Goal: Transaction & Acquisition: Purchase product/service

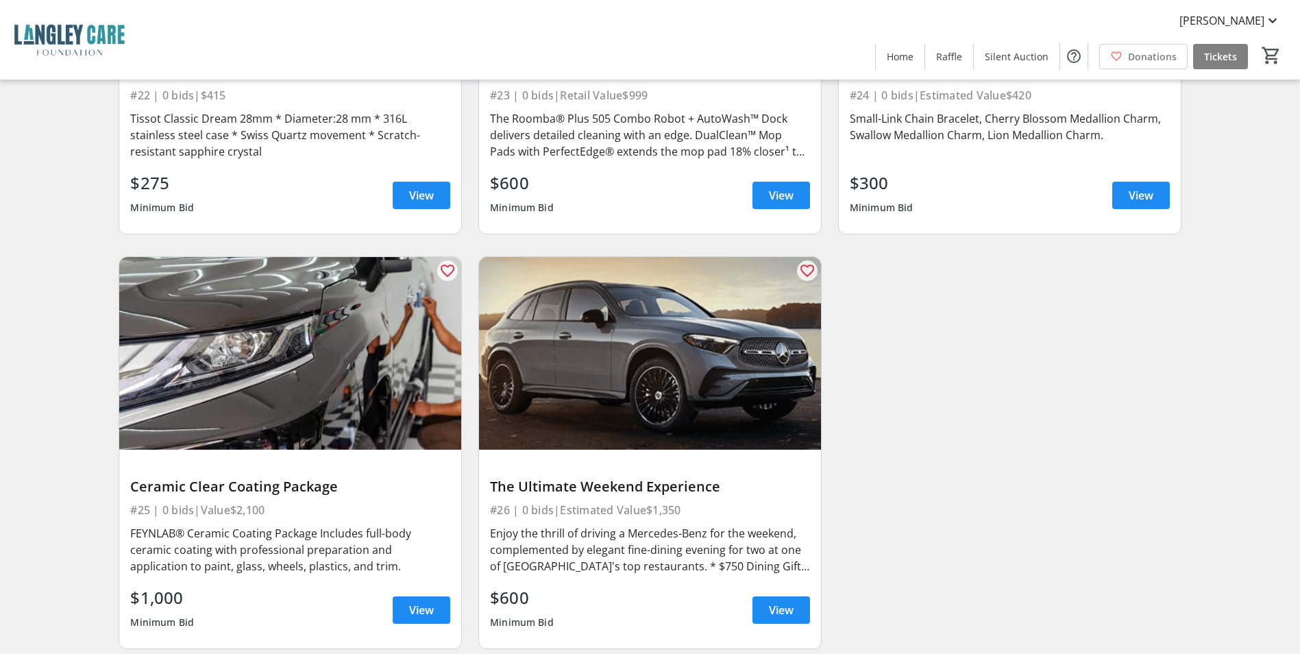
scroll to position [3274, 0]
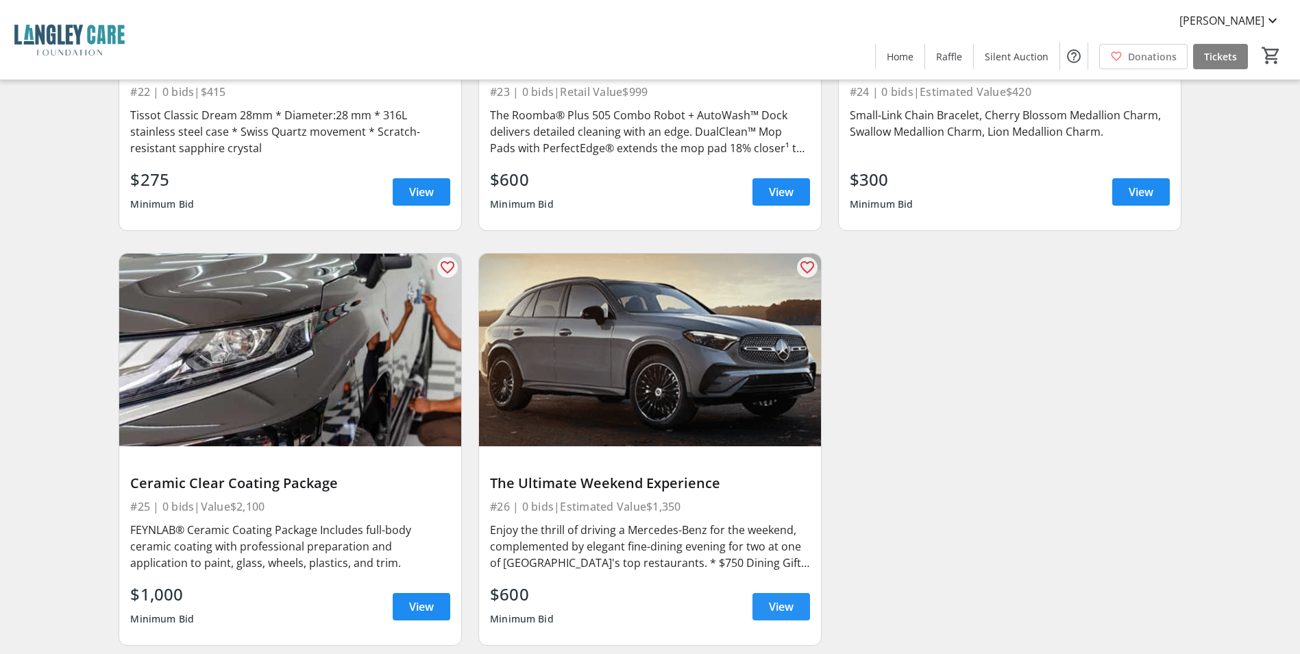
click at [758, 590] on span at bounding box center [781, 606] width 58 height 33
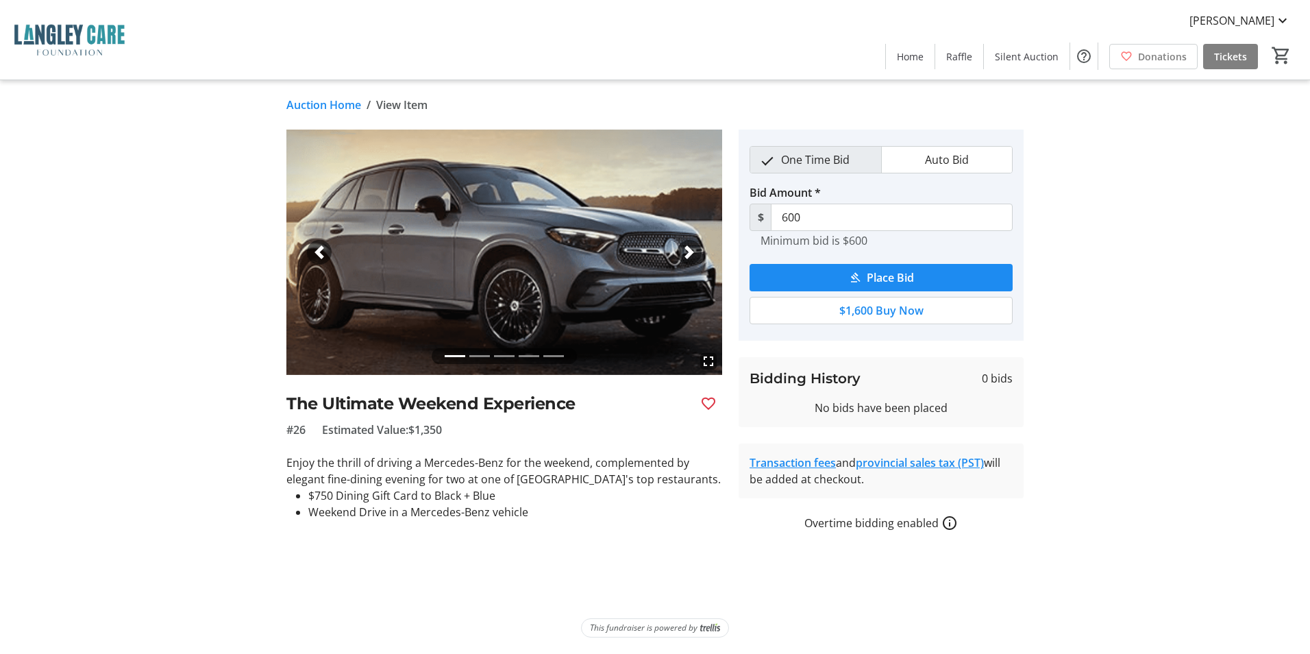
click at [684, 253] on span "button" at bounding box center [689, 252] width 14 height 14
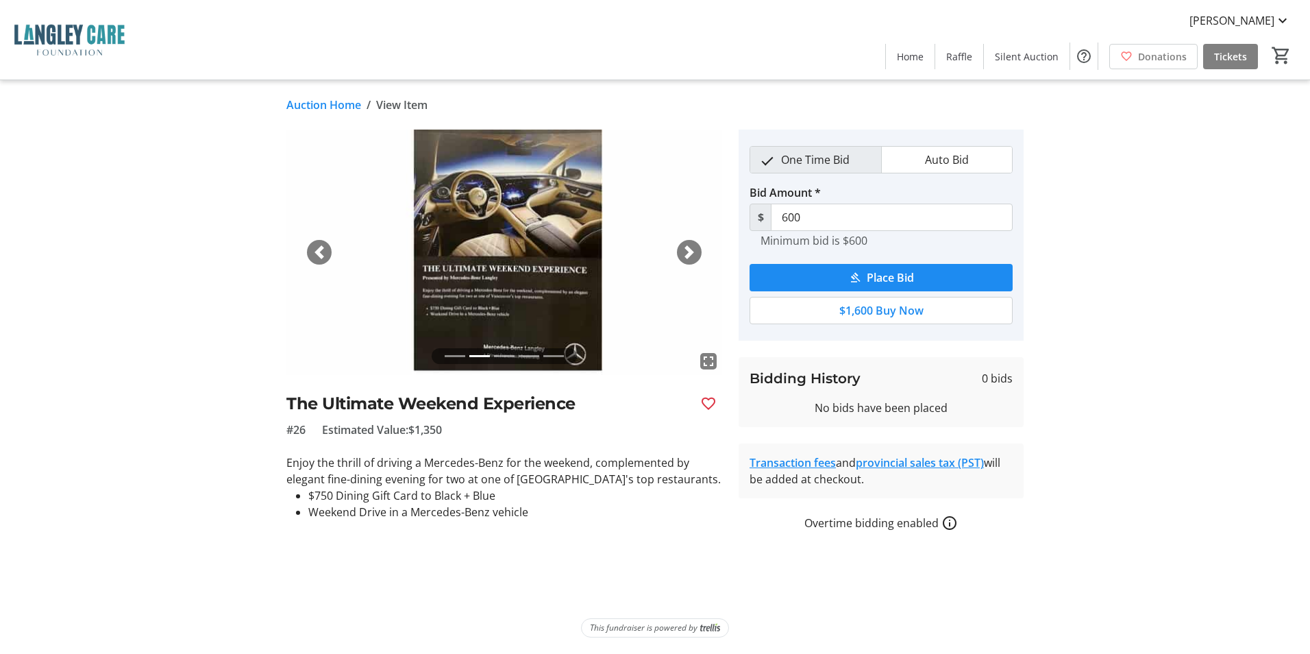
click at [684, 253] on span "button" at bounding box center [689, 252] width 14 height 14
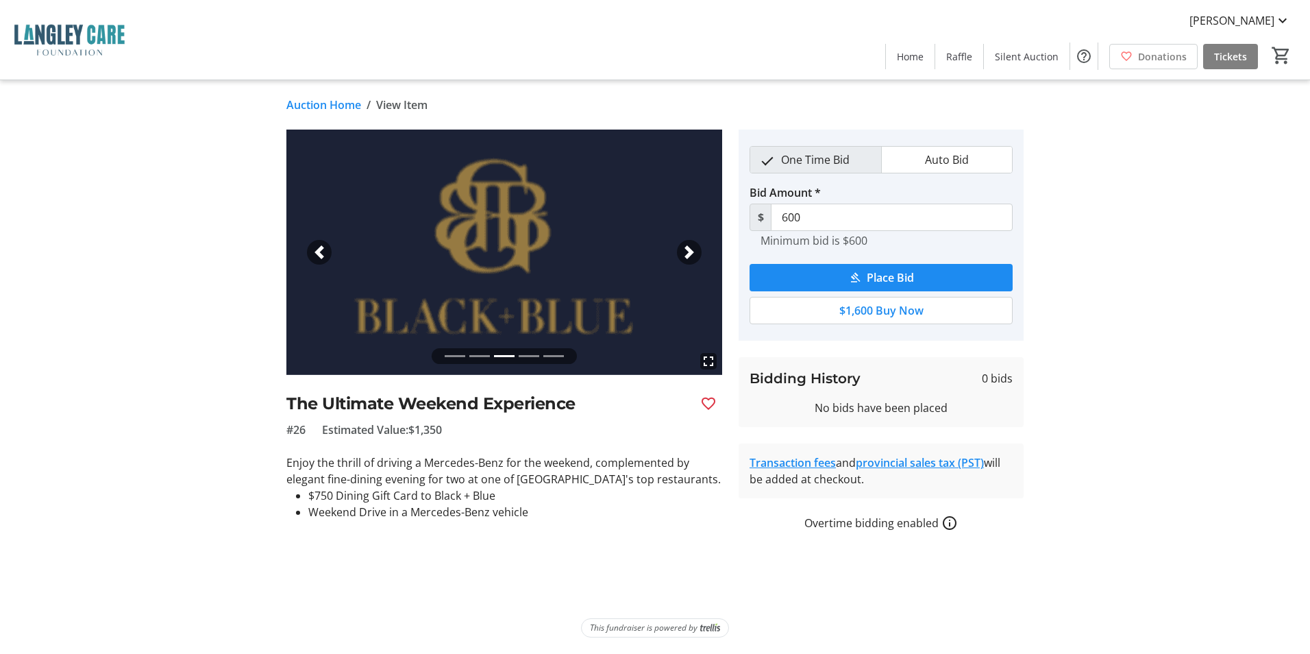
click at [684, 253] on span "button" at bounding box center [689, 252] width 14 height 14
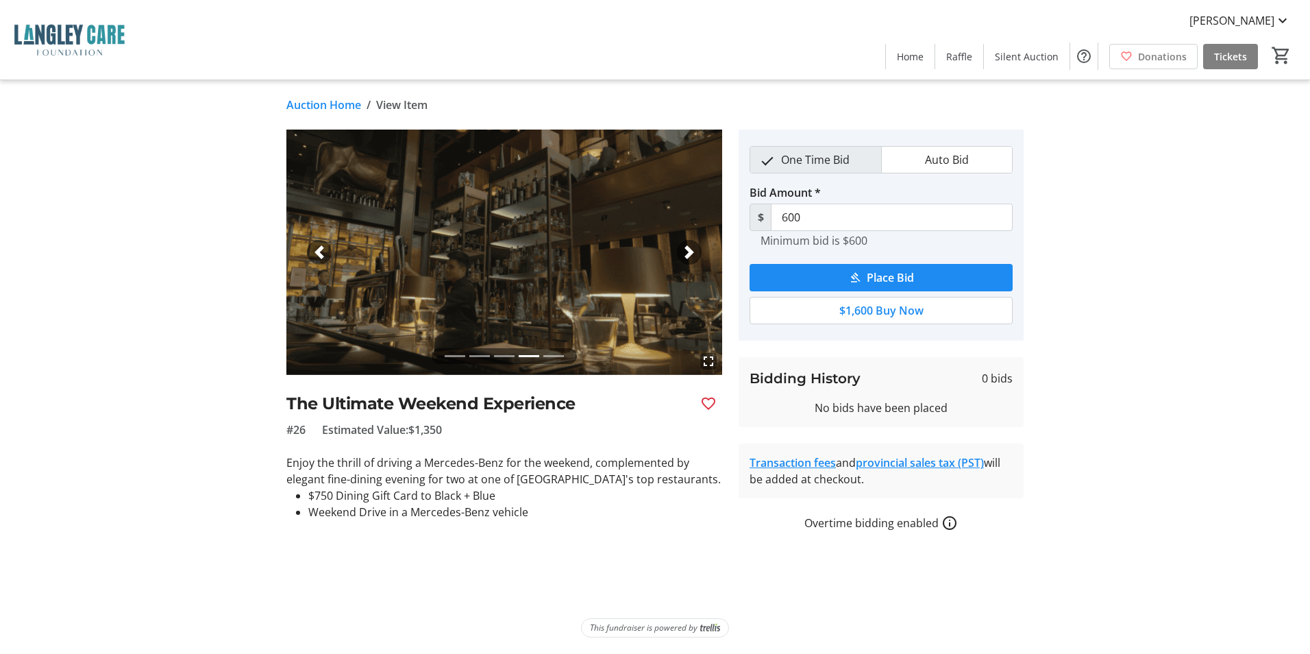
click at [684, 253] on span "button" at bounding box center [689, 252] width 14 height 14
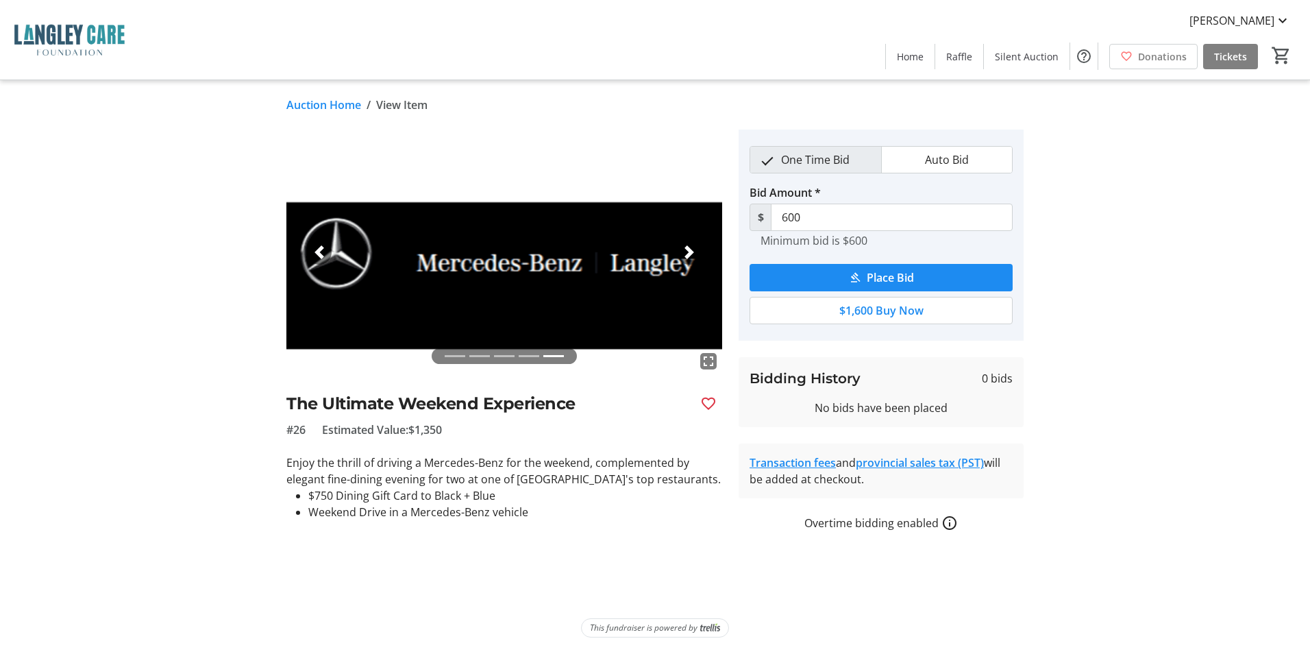
click at [684, 253] on span "button" at bounding box center [689, 252] width 14 height 14
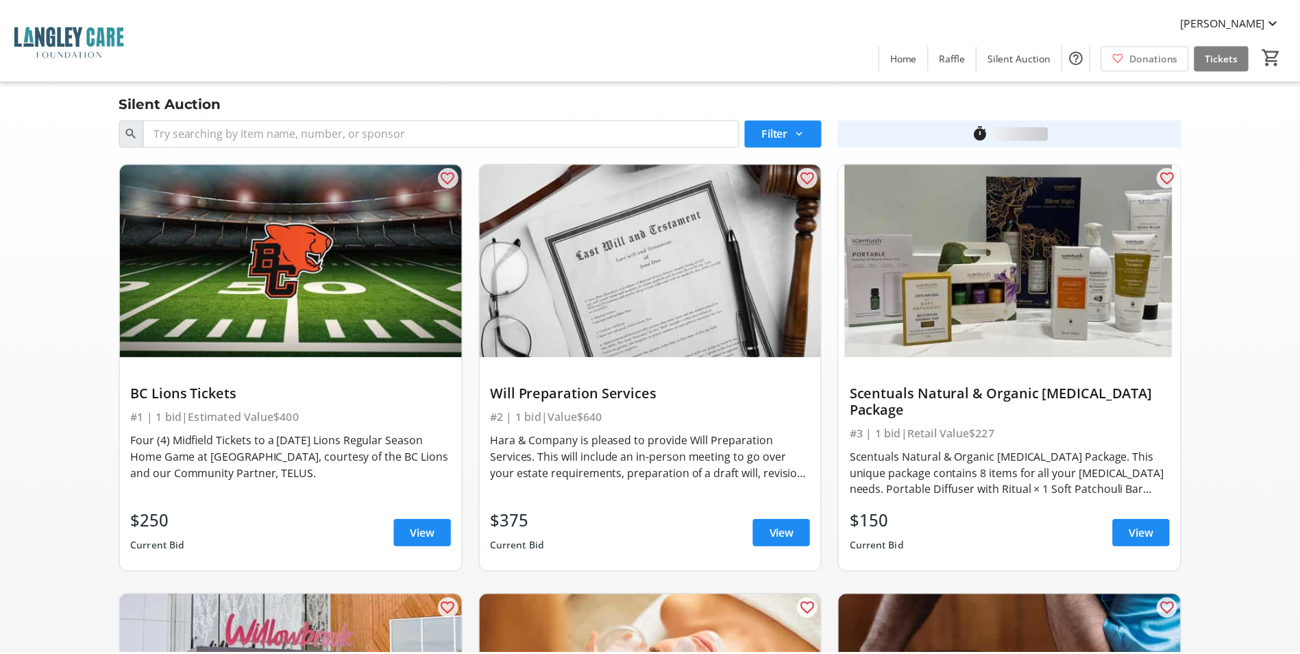
scroll to position [3274, 0]
